Goal: Task Accomplishment & Management: Complete application form

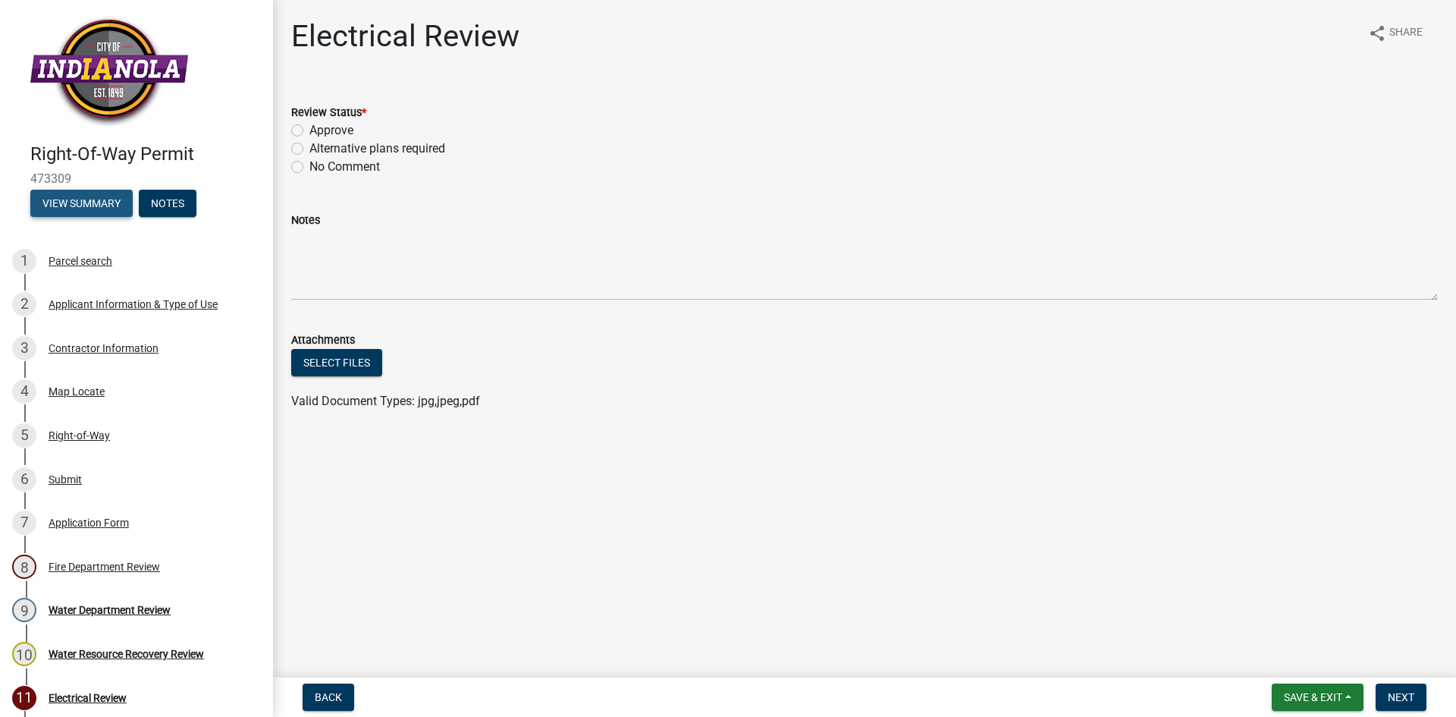
click at [102, 199] on button "View Summary" at bounding box center [81, 203] width 102 height 27
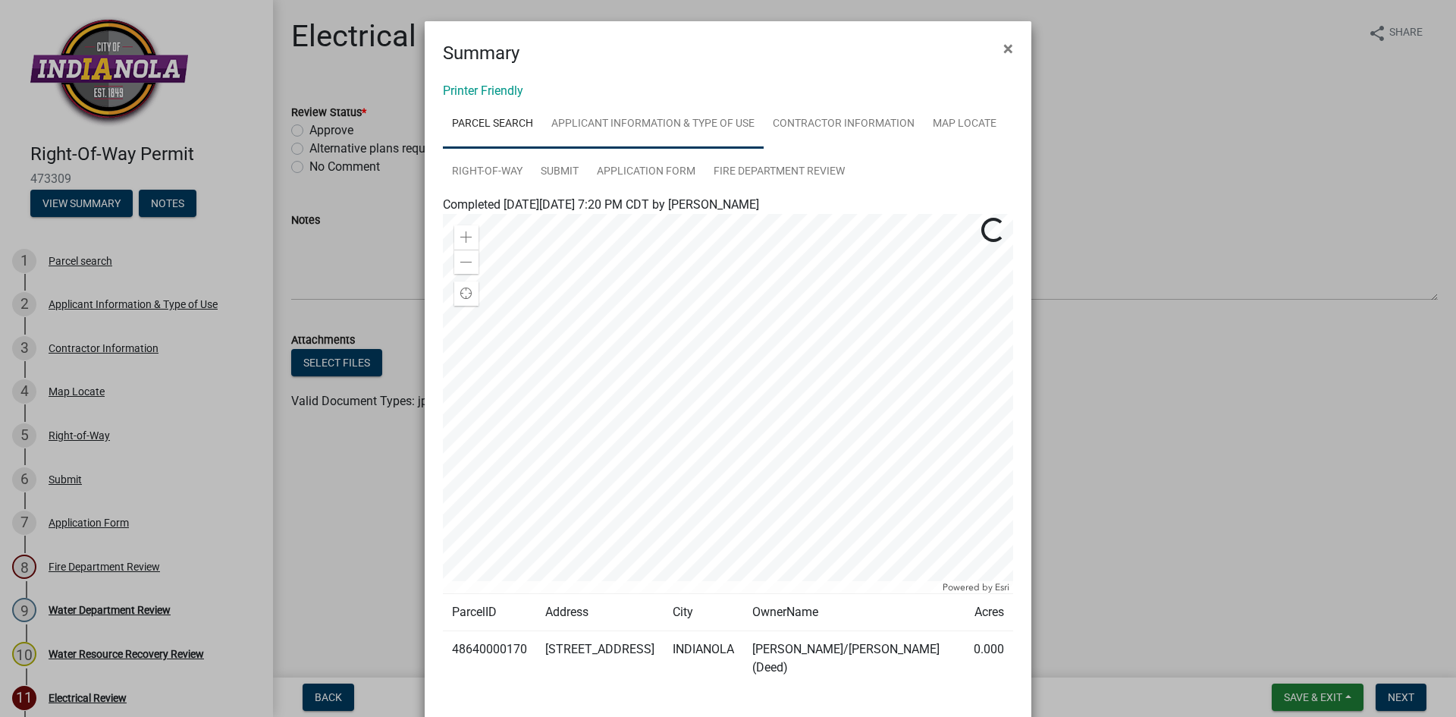
click at [639, 127] on link "Applicant Information & Type of Use" at bounding box center [652, 124] width 221 height 49
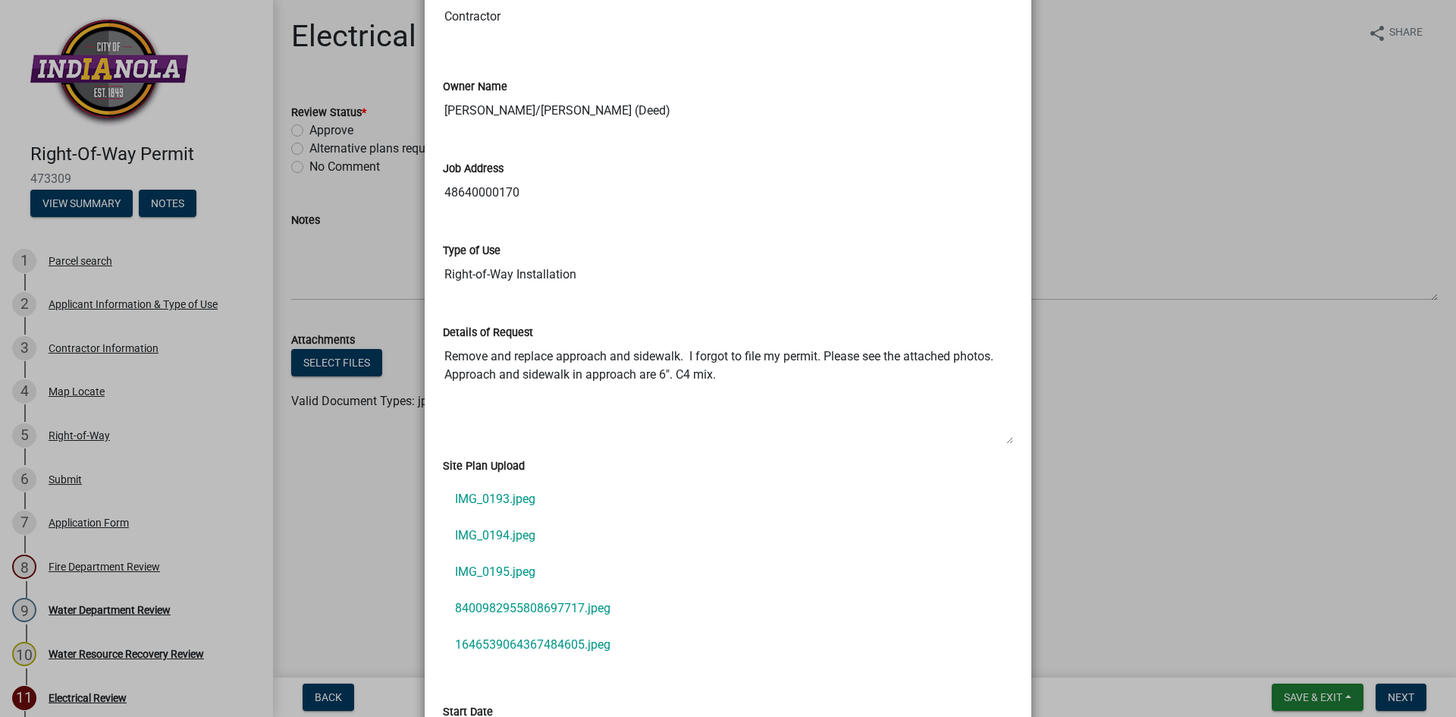
scroll to position [303, 0]
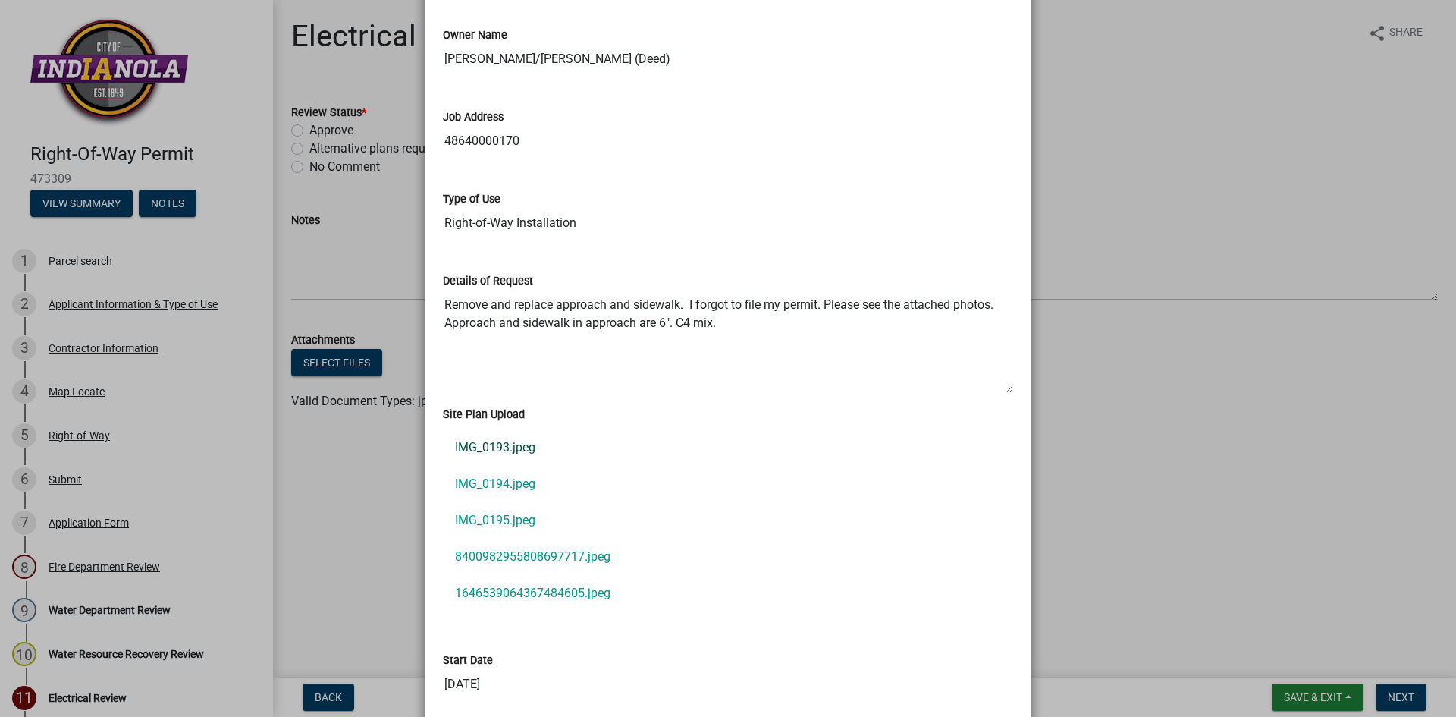
click at [521, 448] on link "IMG_0193.jpeg" at bounding box center [728, 447] width 570 height 36
click at [502, 485] on link "IMG_0194.jpeg" at bounding box center [728, 484] width 570 height 36
click at [495, 517] on link "IMG_0195.jpeg" at bounding box center [728, 520] width 570 height 36
click at [517, 550] on link "8400982955808697717.jpeg" at bounding box center [728, 557] width 570 height 36
click at [527, 598] on link "1646539064367484605.jpeg" at bounding box center [728, 593] width 570 height 36
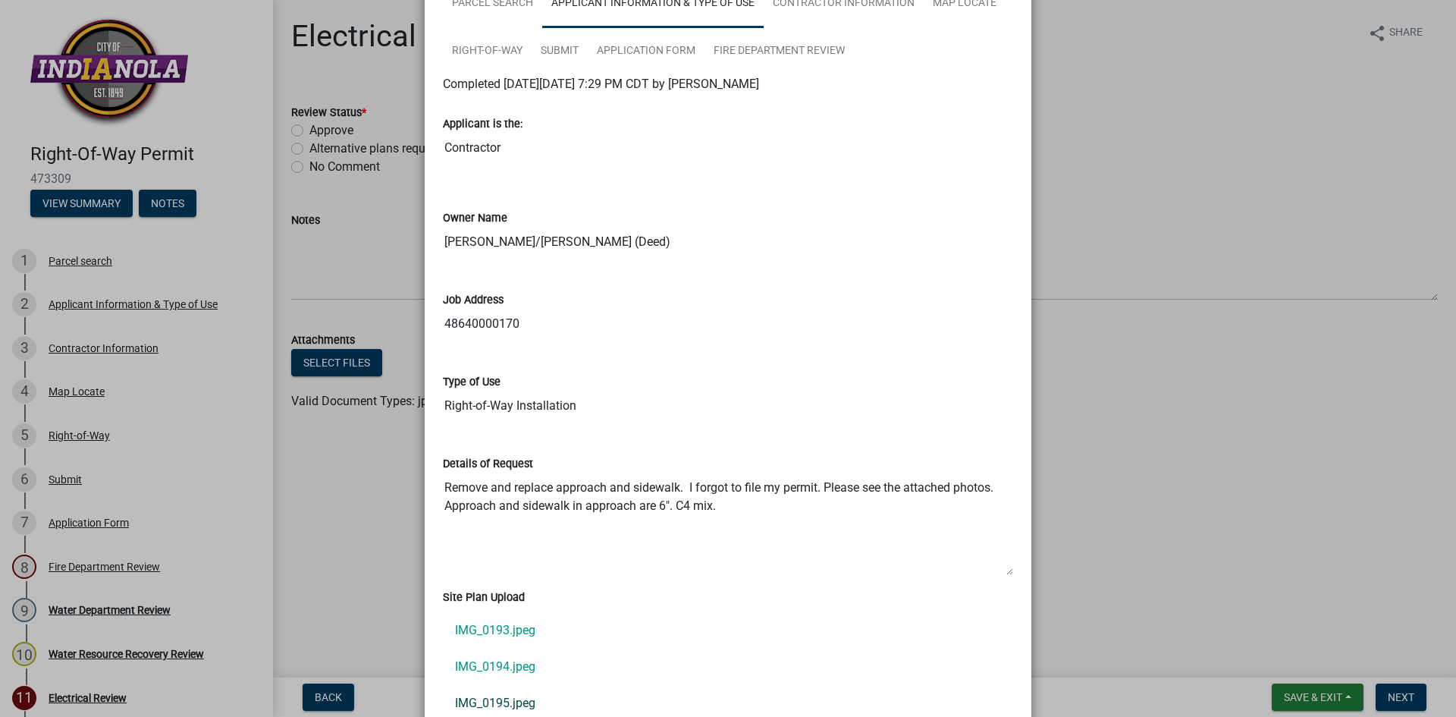
scroll to position [45, 0]
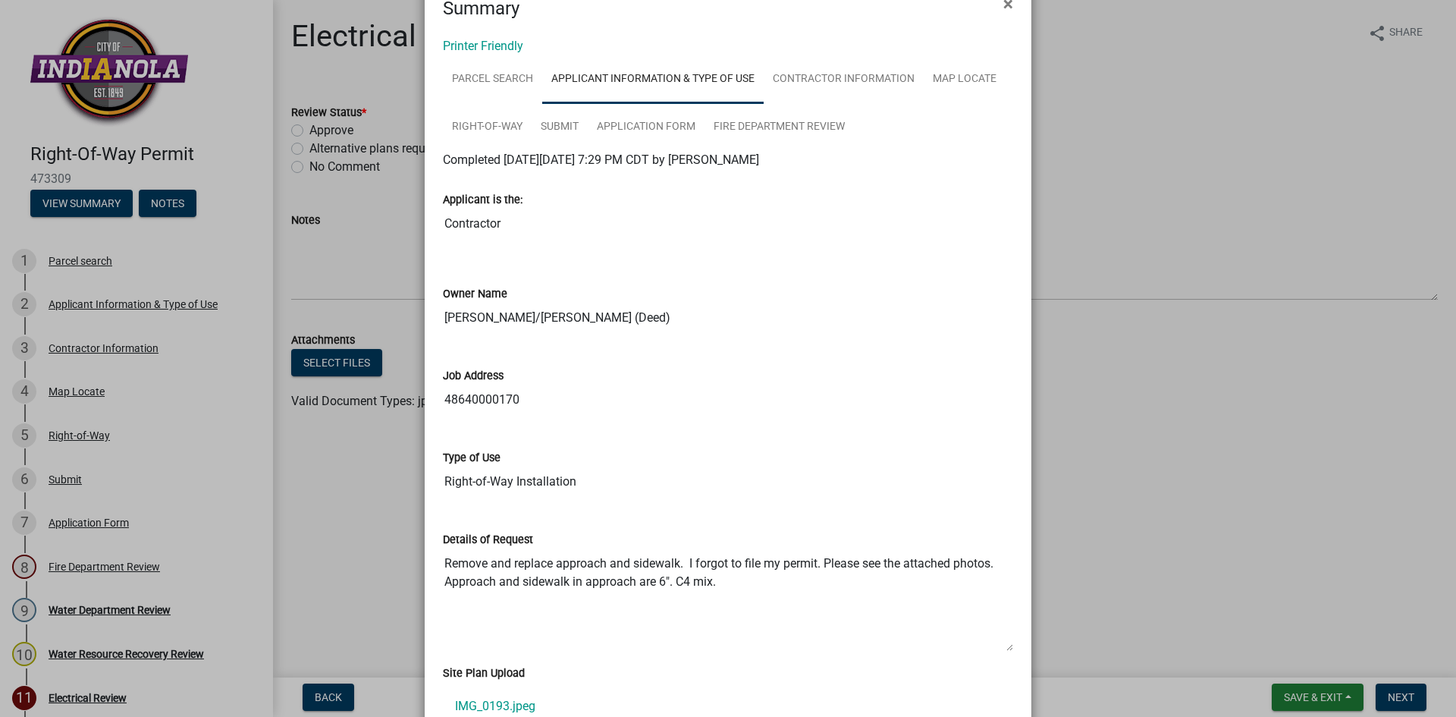
click at [397, 230] on ngb-modal-window "Summary × Printer Friendly Parcel search Applicant Information & Type of Use Co…" at bounding box center [728, 358] width 1456 height 717
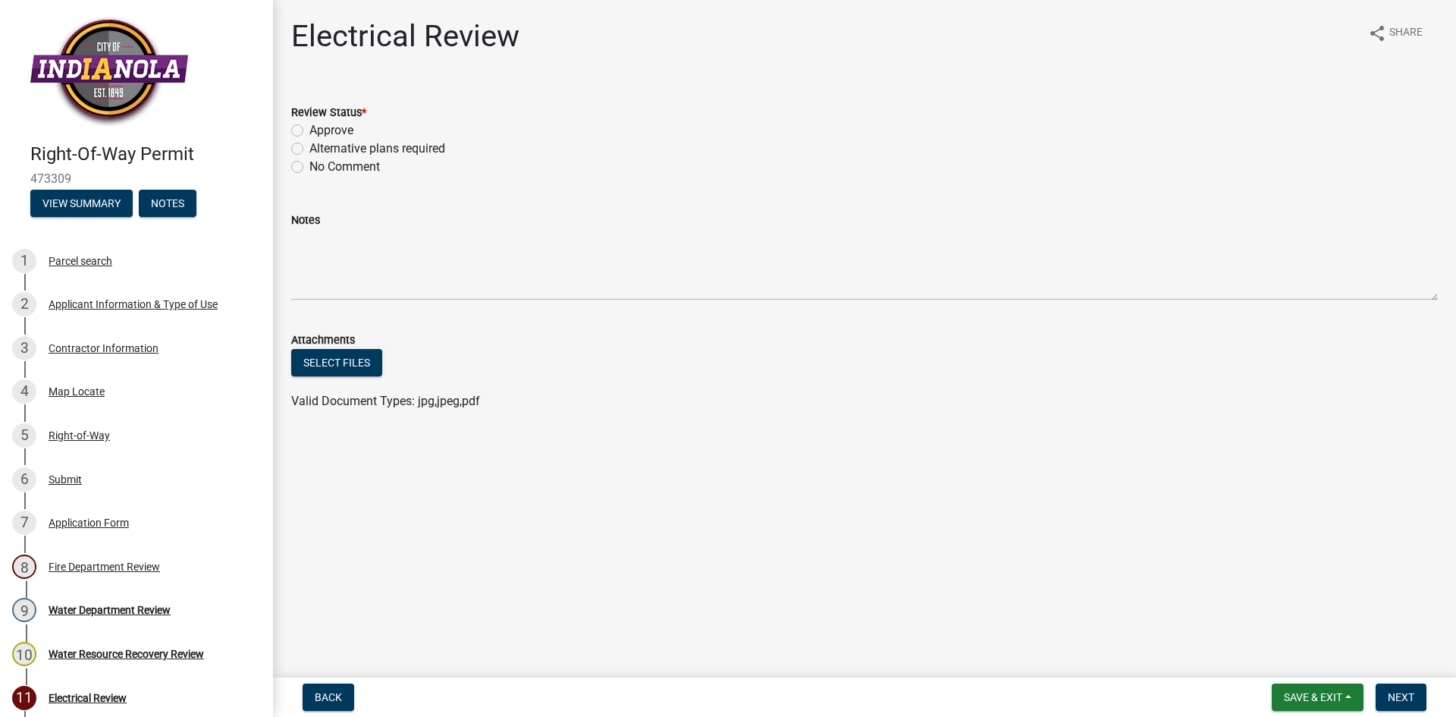
click at [287, 125] on div "Review Status * Approve Alternative plans required No Comment" at bounding box center [865, 130] width 1170 height 91
click at [309, 129] on label "Approve" at bounding box center [331, 130] width 44 height 18
click at [309, 129] on input "Approve" at bounding box center [314, 126] width 10 height 10
radio input "true"
click at [1287, 693] on span "Save & Exit" at bounding box center [1313, 697] width 58 height 12
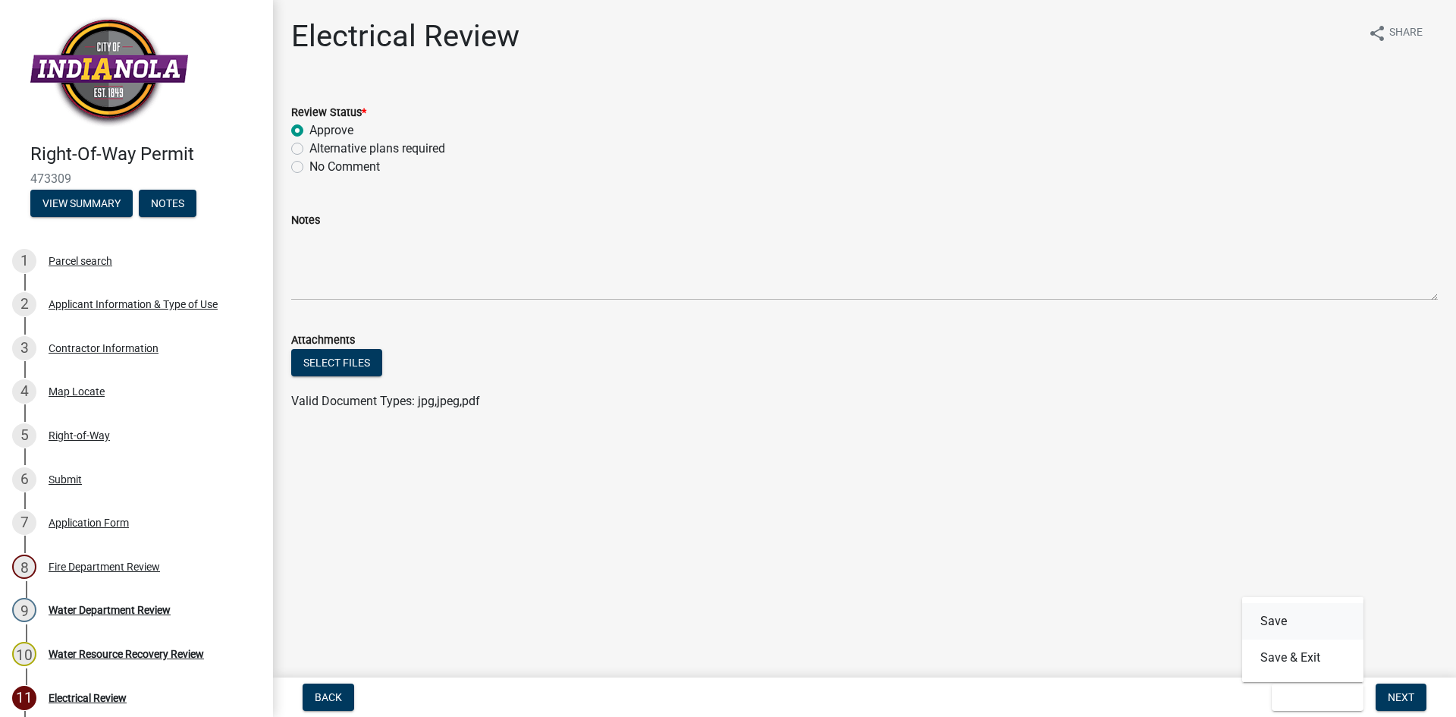
click at [1280, 620] on button "Save" at bounding box center [1302, 621] width 121 height 36
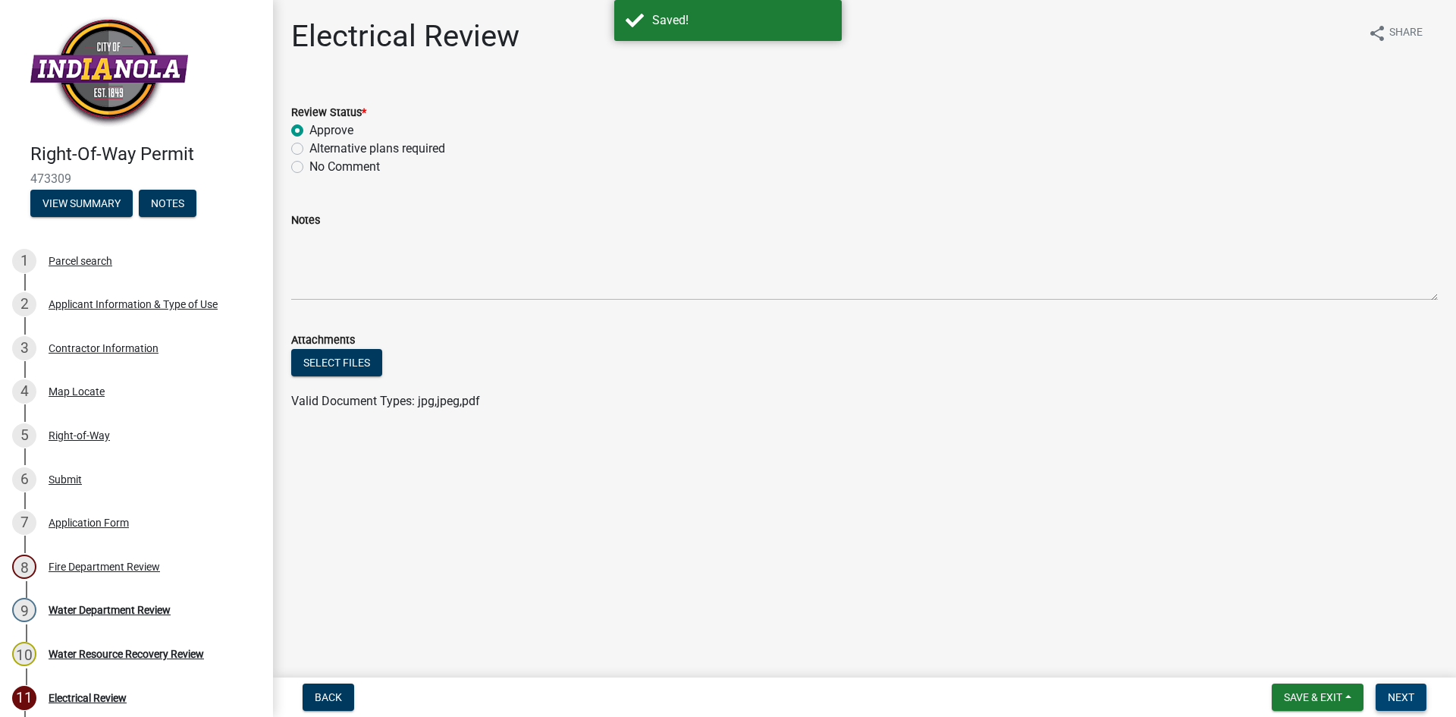
click at [1405, 697] on span "Next" at bounding box center [1401, 697] width 27 height 12
